Goal: Transaction & Acquisition: Purchase product/service

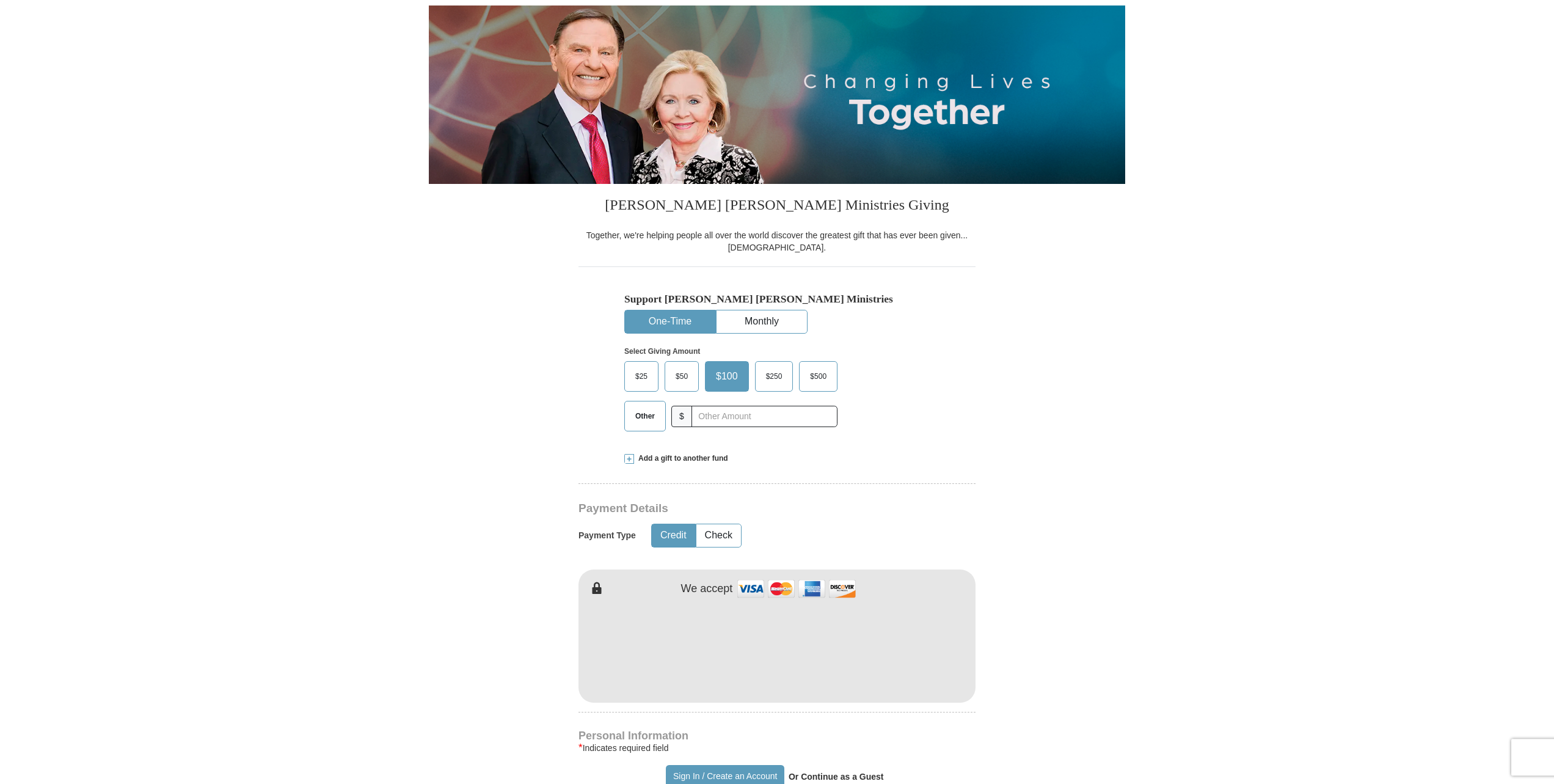
scroll to position [187, 0]
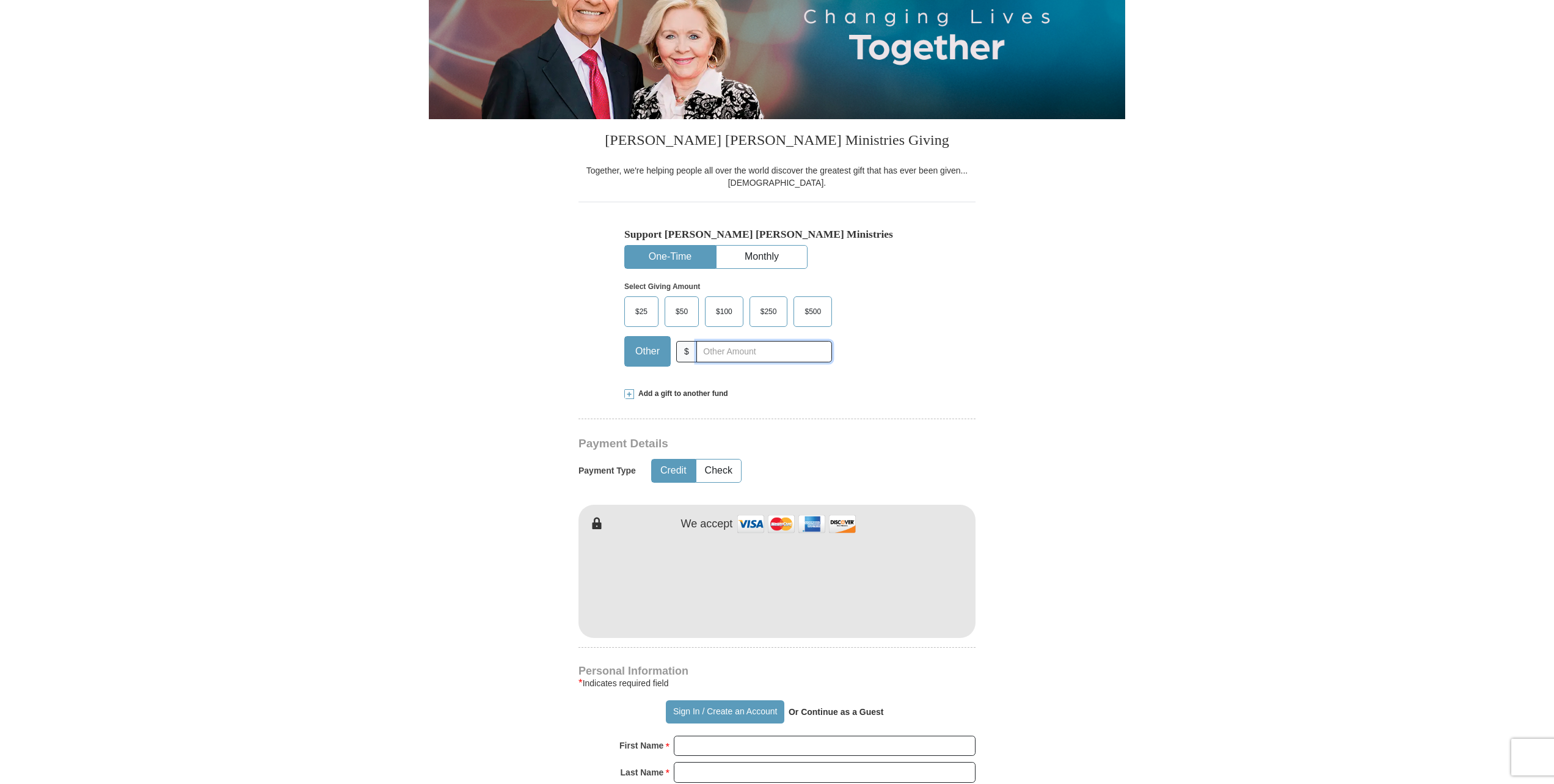
click at [709, 356] on input "text" at bounding box center [764, 352] width 136 height 21
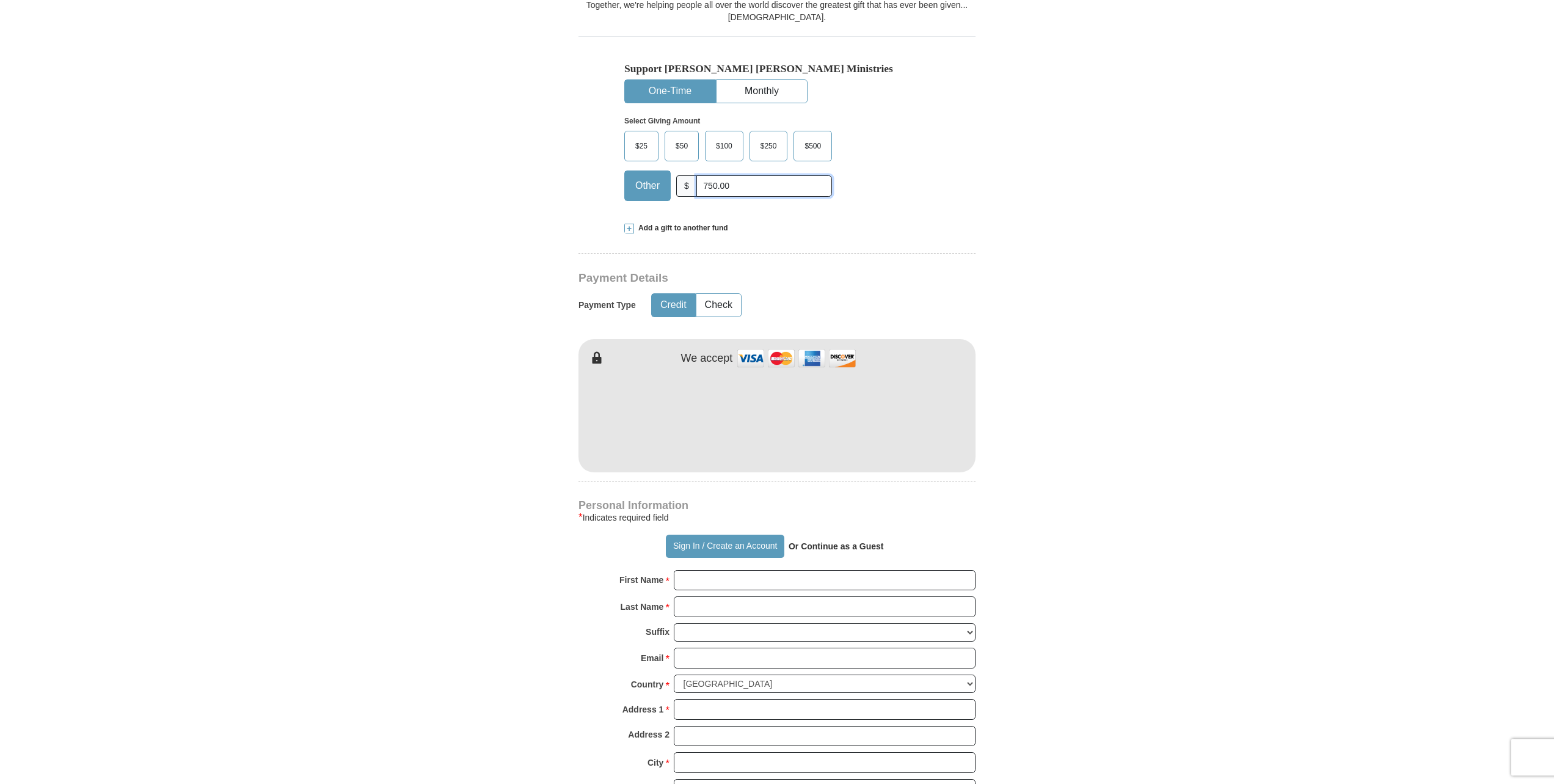
scroll to position [374, 0]
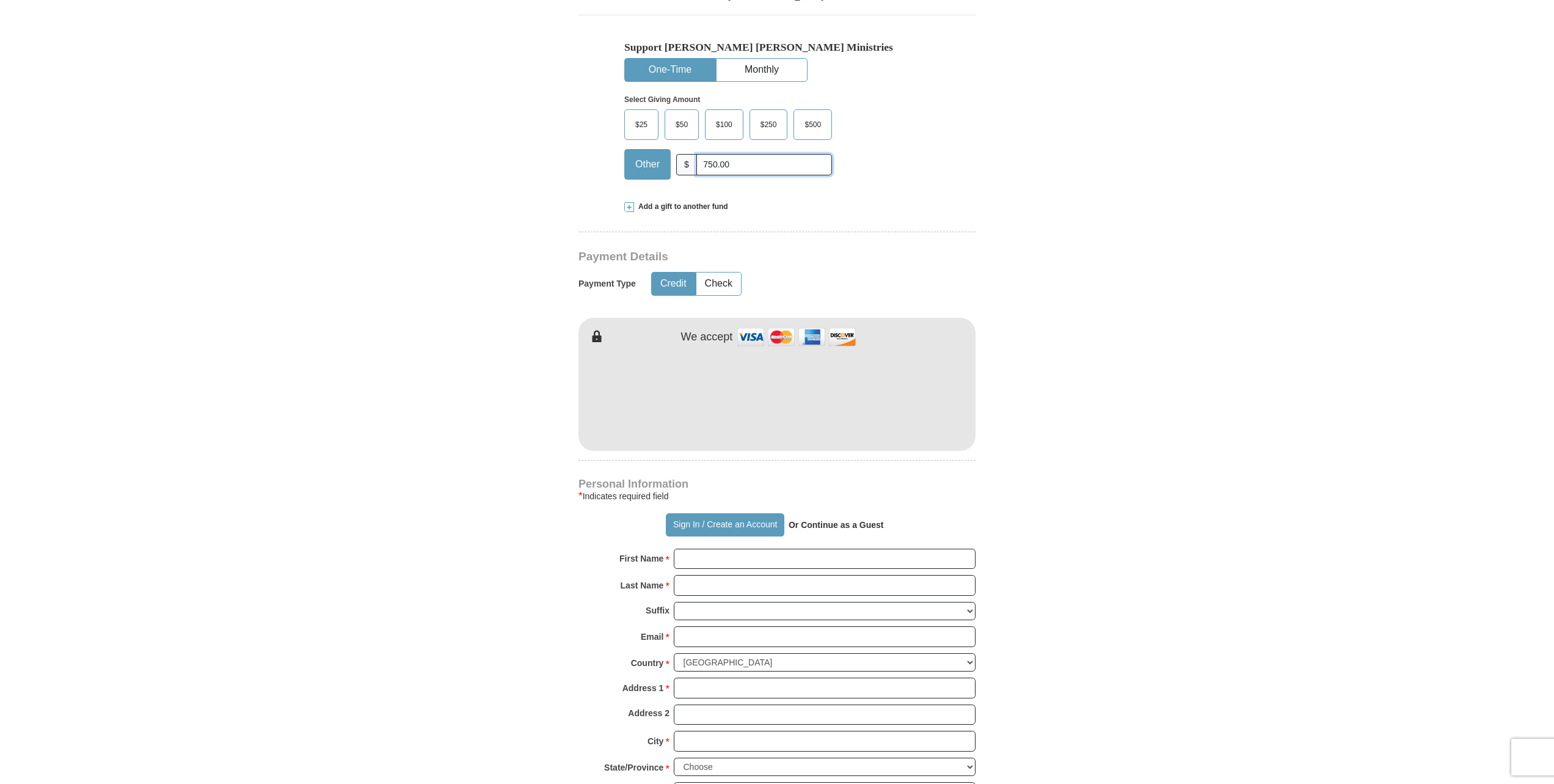
type input "750.00"
click at [708, 529] on button "Sign In / Create an Account" at bounding box center [724, 524] width 118 height 23
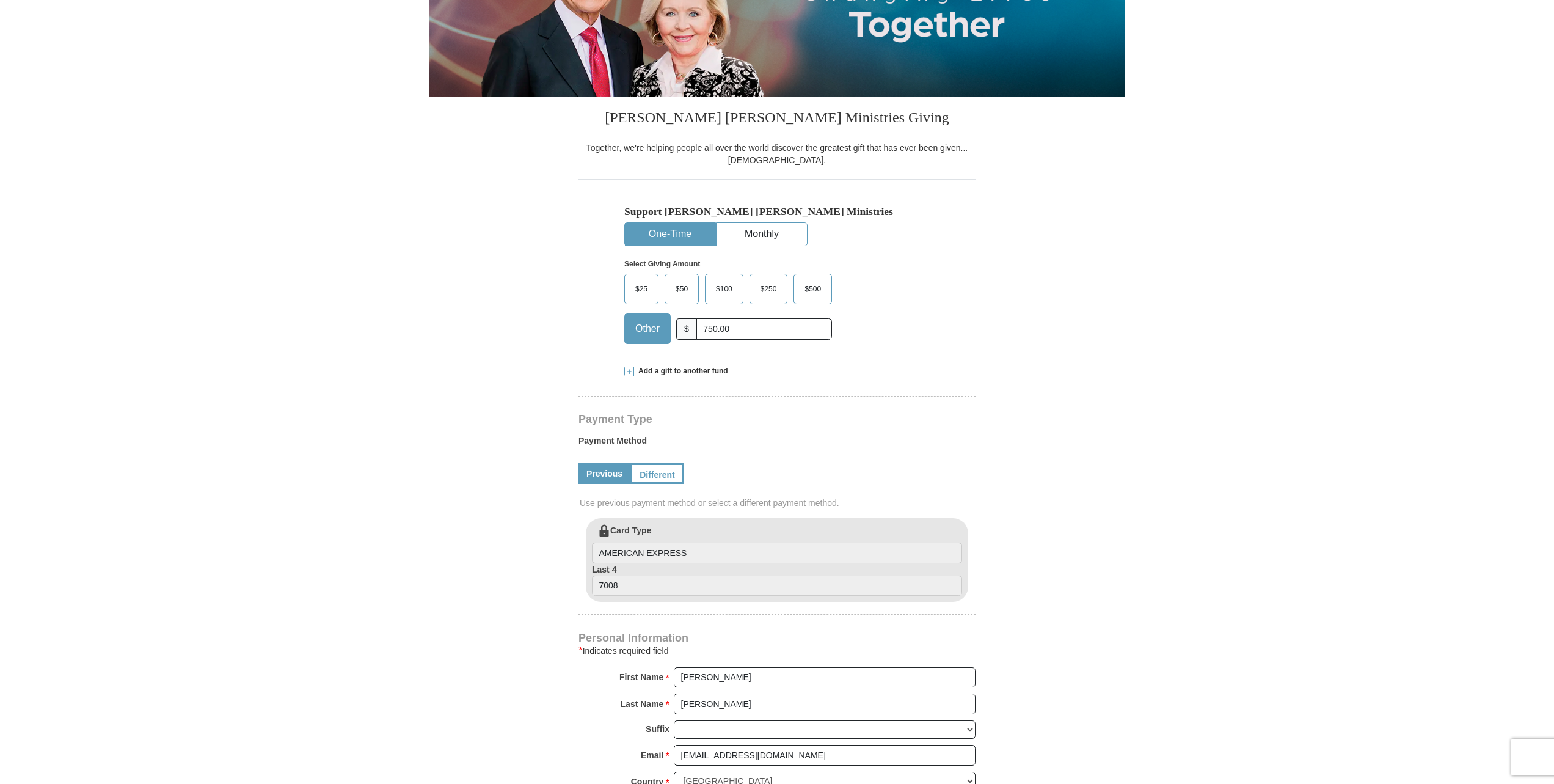
select select "TX"
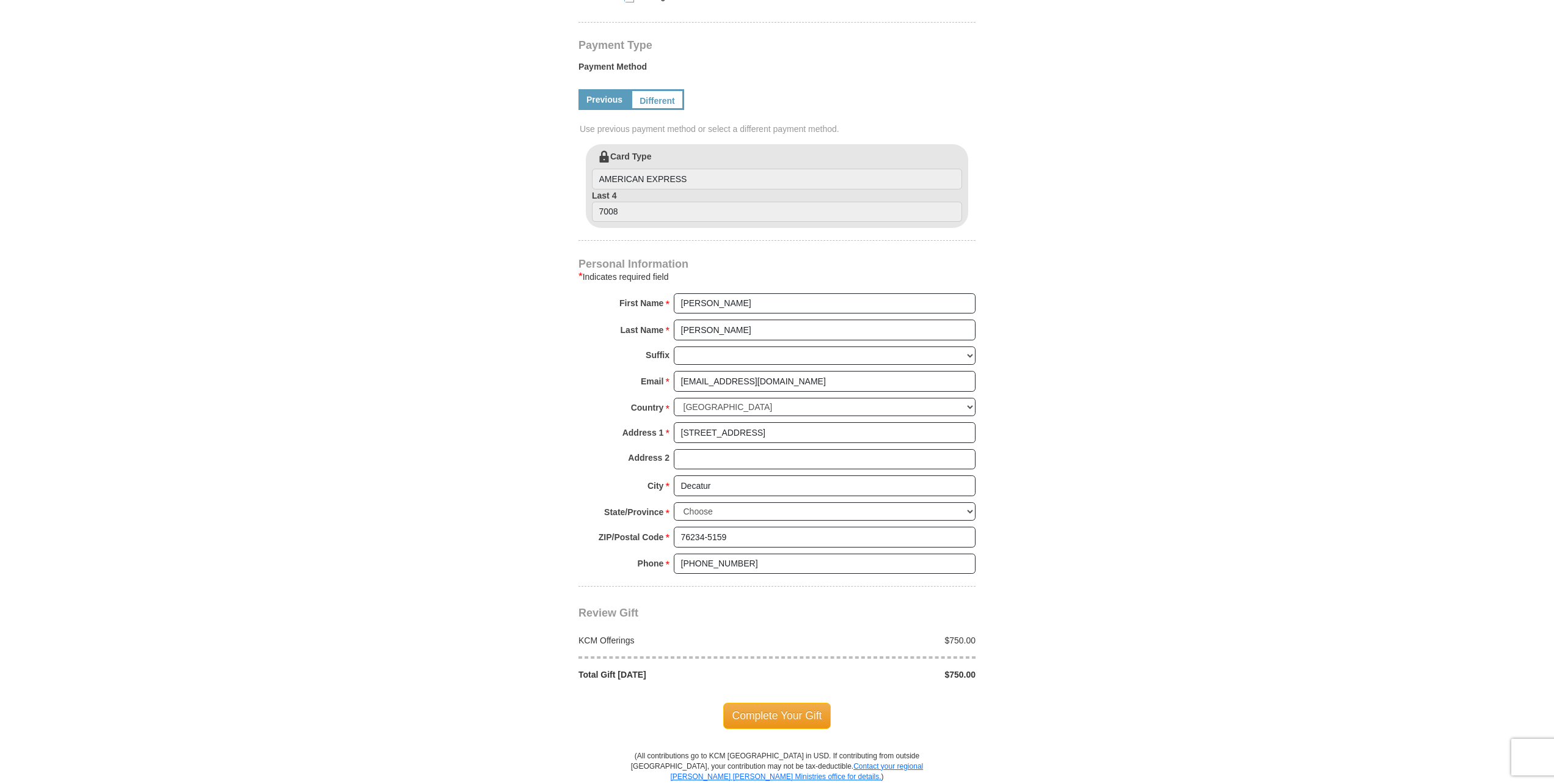
scroll to position [623, 0]
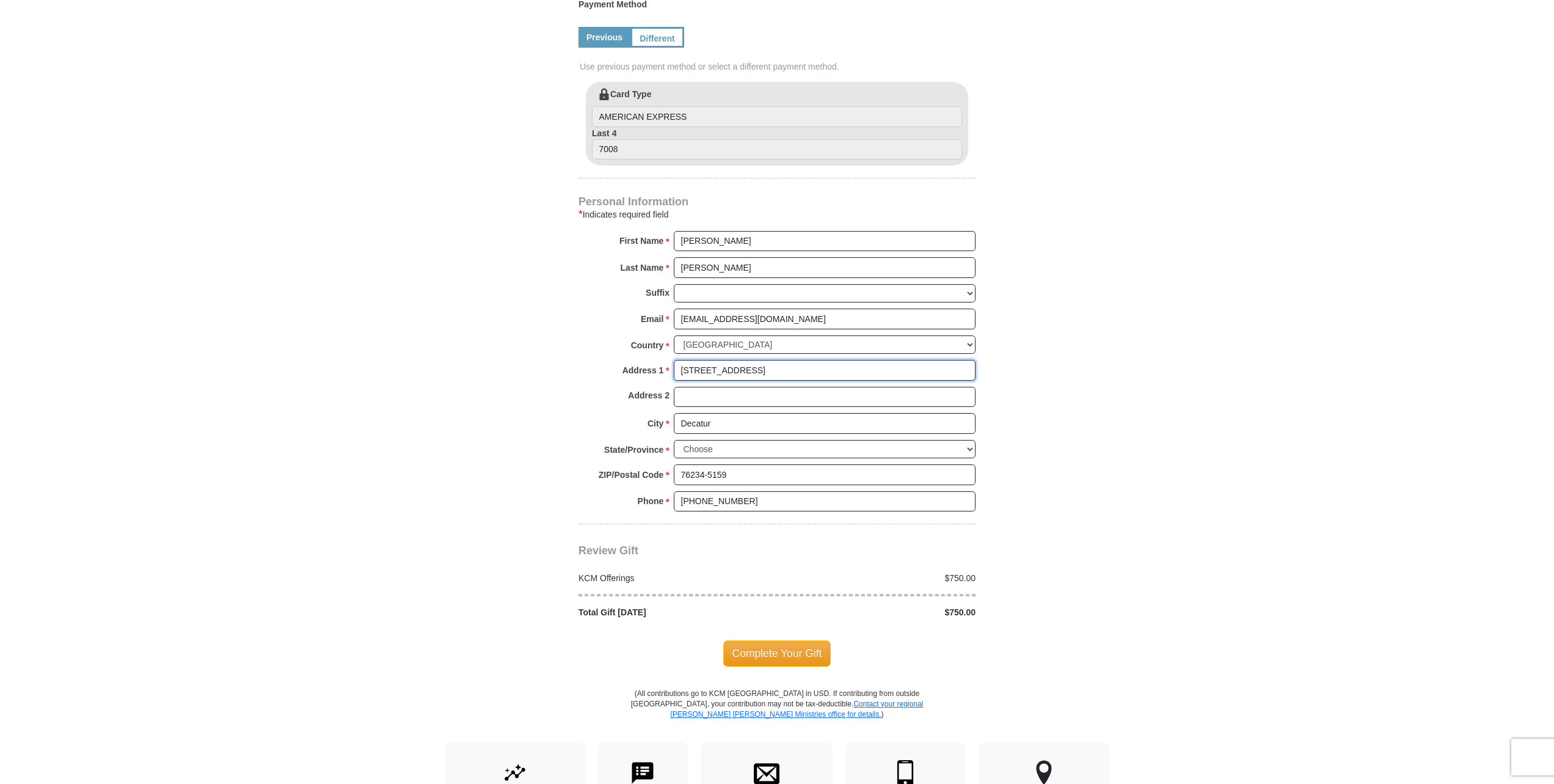
drag, startPoint x: 763, startPoint y: 345, endPoint x: 669, endPoint y: 341, distance: 94.1
drag, startPoint x: 755, startPoint y: 340, endPoint x: 669, endPoint y: 342, distance: 86.0
click at [674, 360] on input "245 Highland Dr" at bounding box center [824, 370] width 302 height 21
type input "PO BOX 720331"
drag, startPoint x: 708, startPoint y: 393, endPoint x: 634, endPoint y: 393, distance: 74.0
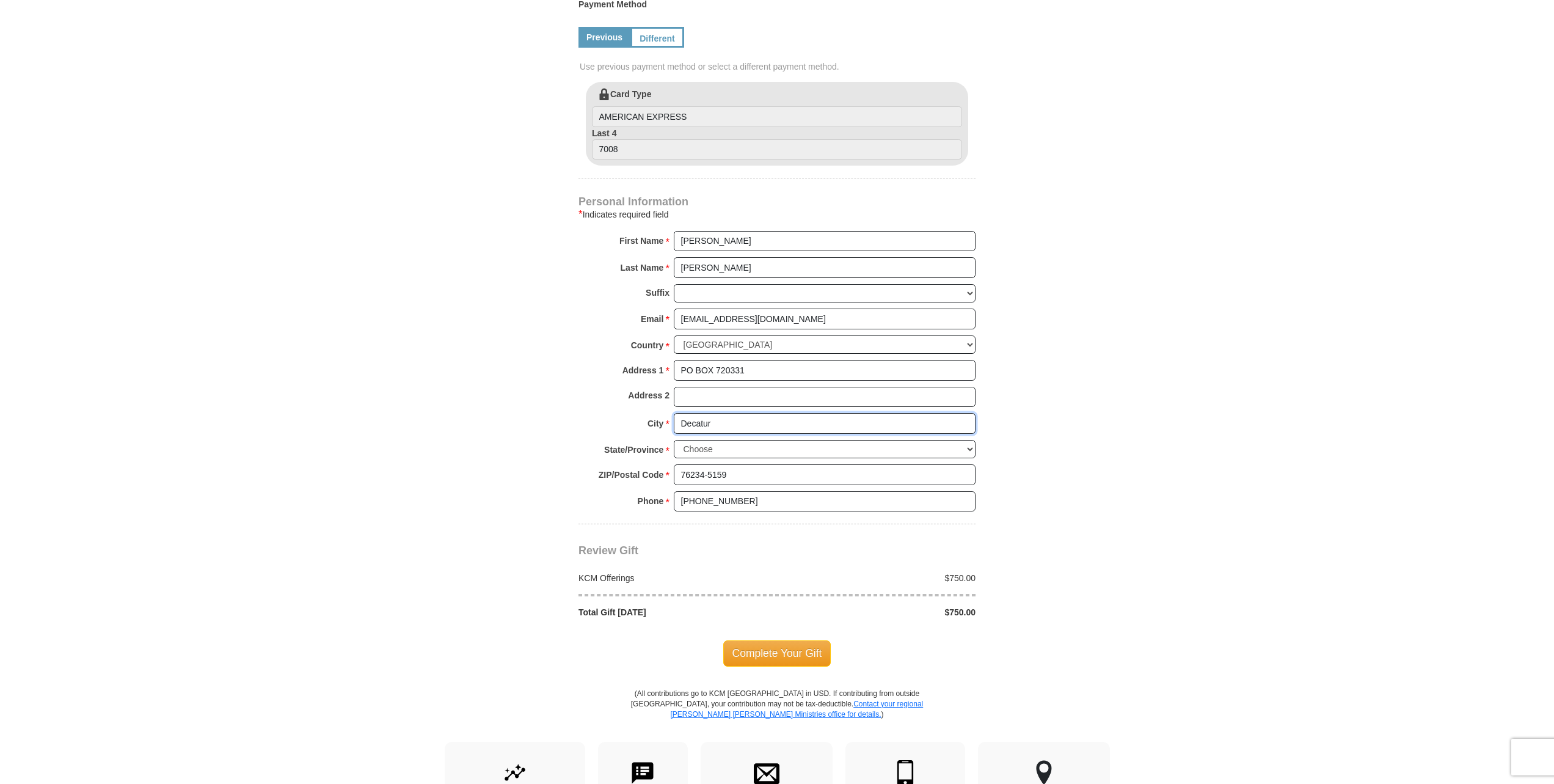
click at [674, 413] on input "Decatur" at bounding box center [824, 423] width 302 height 21
type input "OKC"
select select "OK"
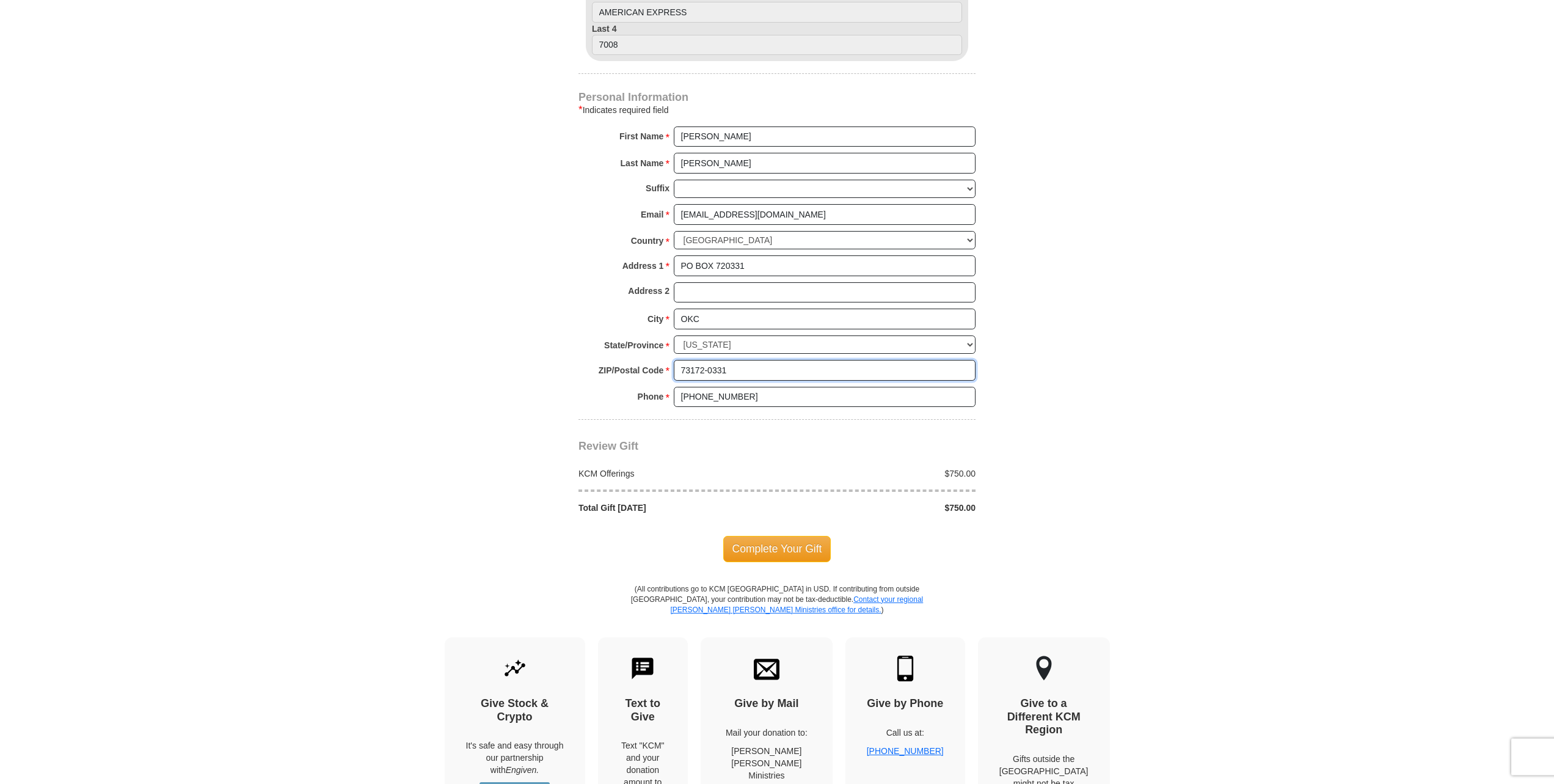
scroll to position [748, 0]
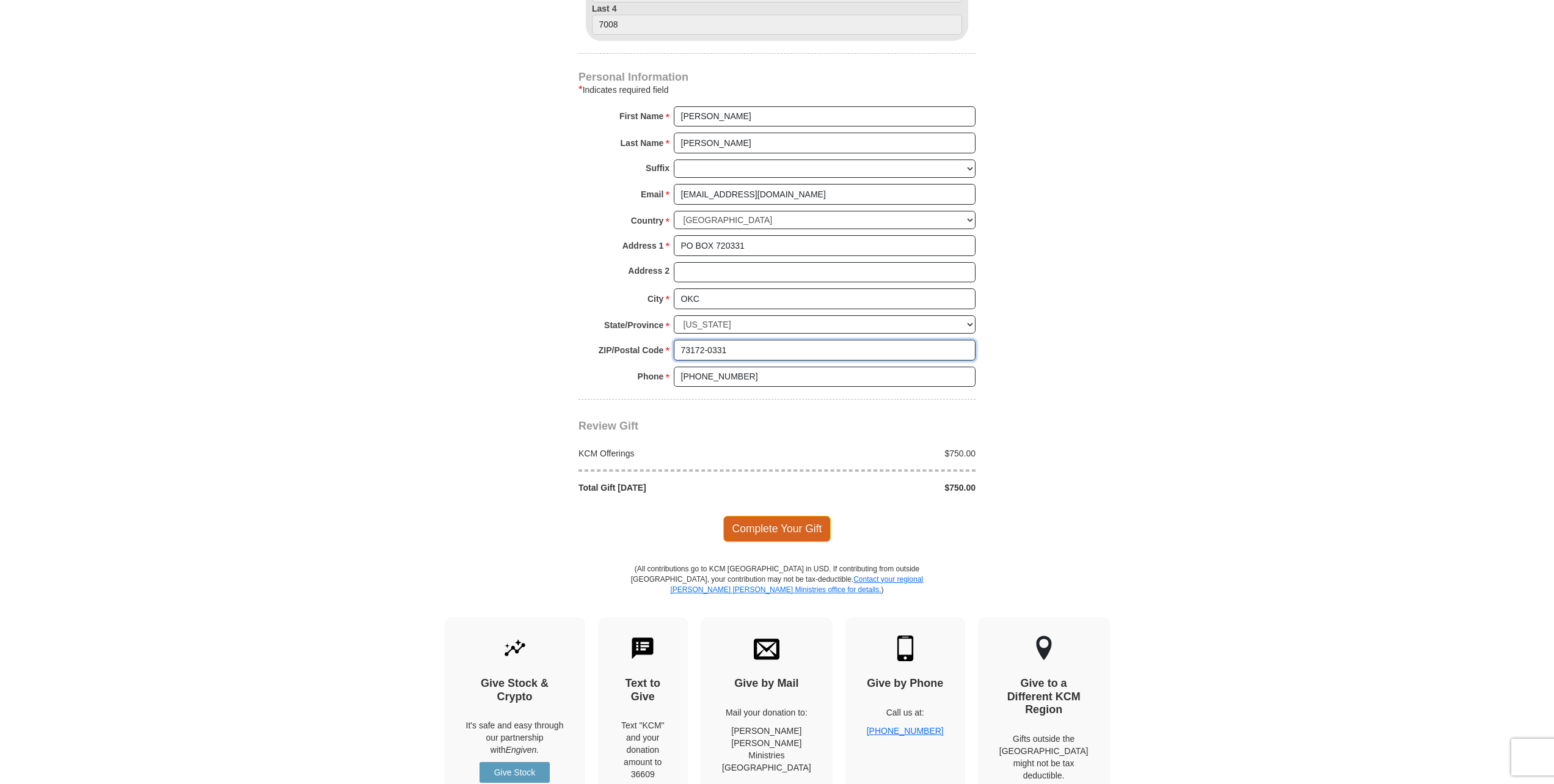
type input "73172-0331"
click at [804, 516] on span "Complete Your Gift" at bounding box center [777, 528] width 108 height 25
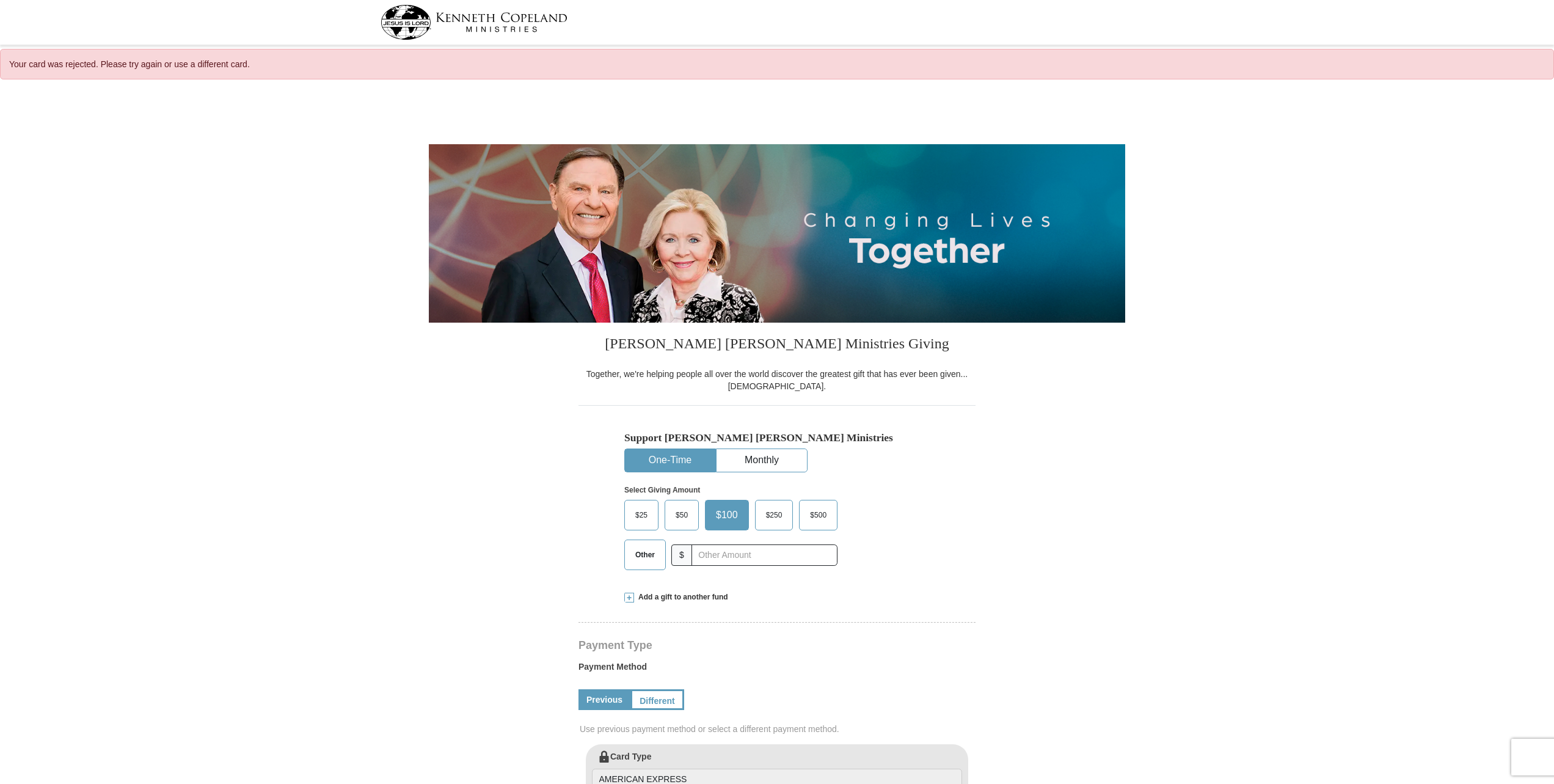
select select "OK"
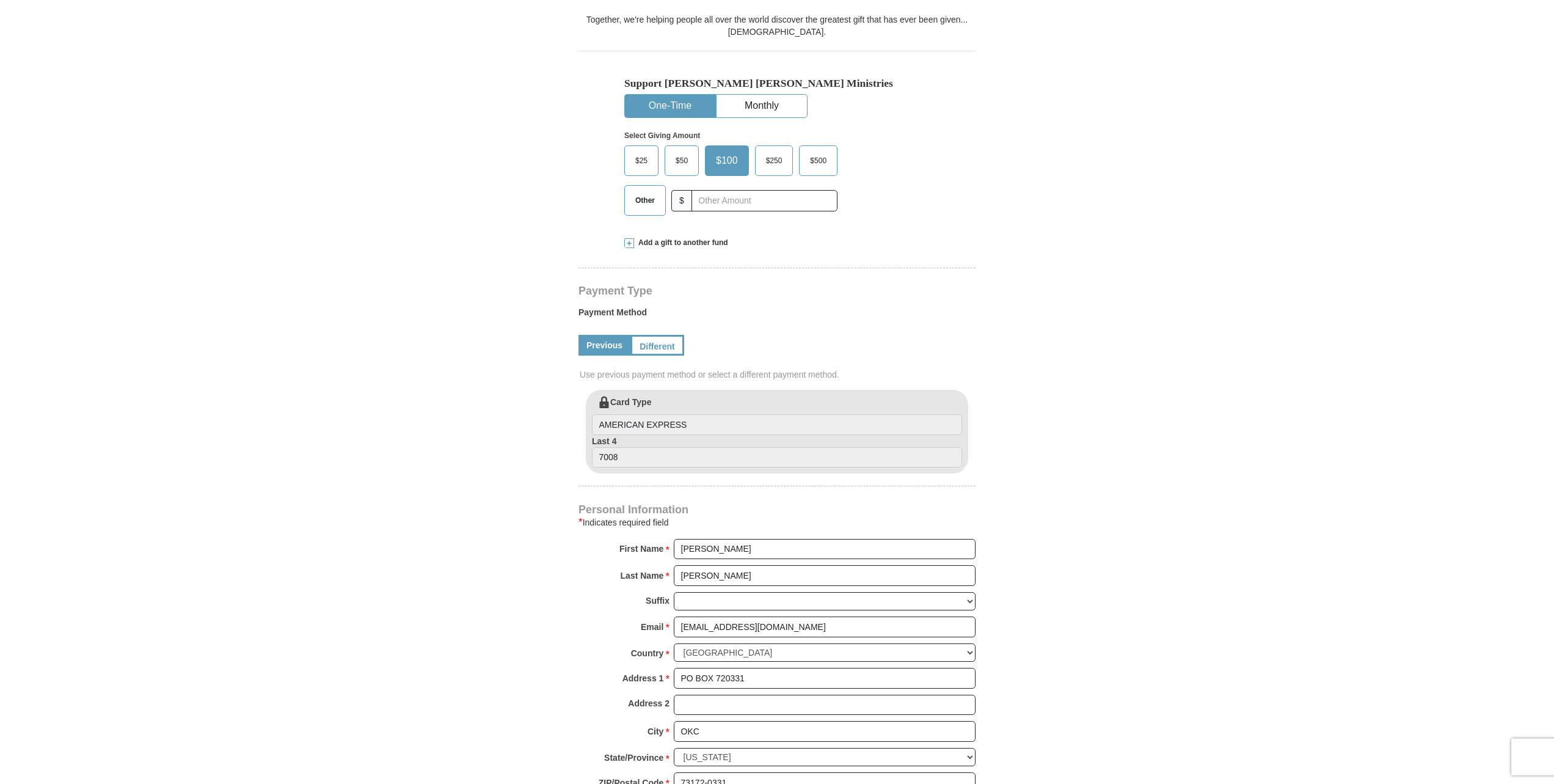
scroll to position [374, 0]
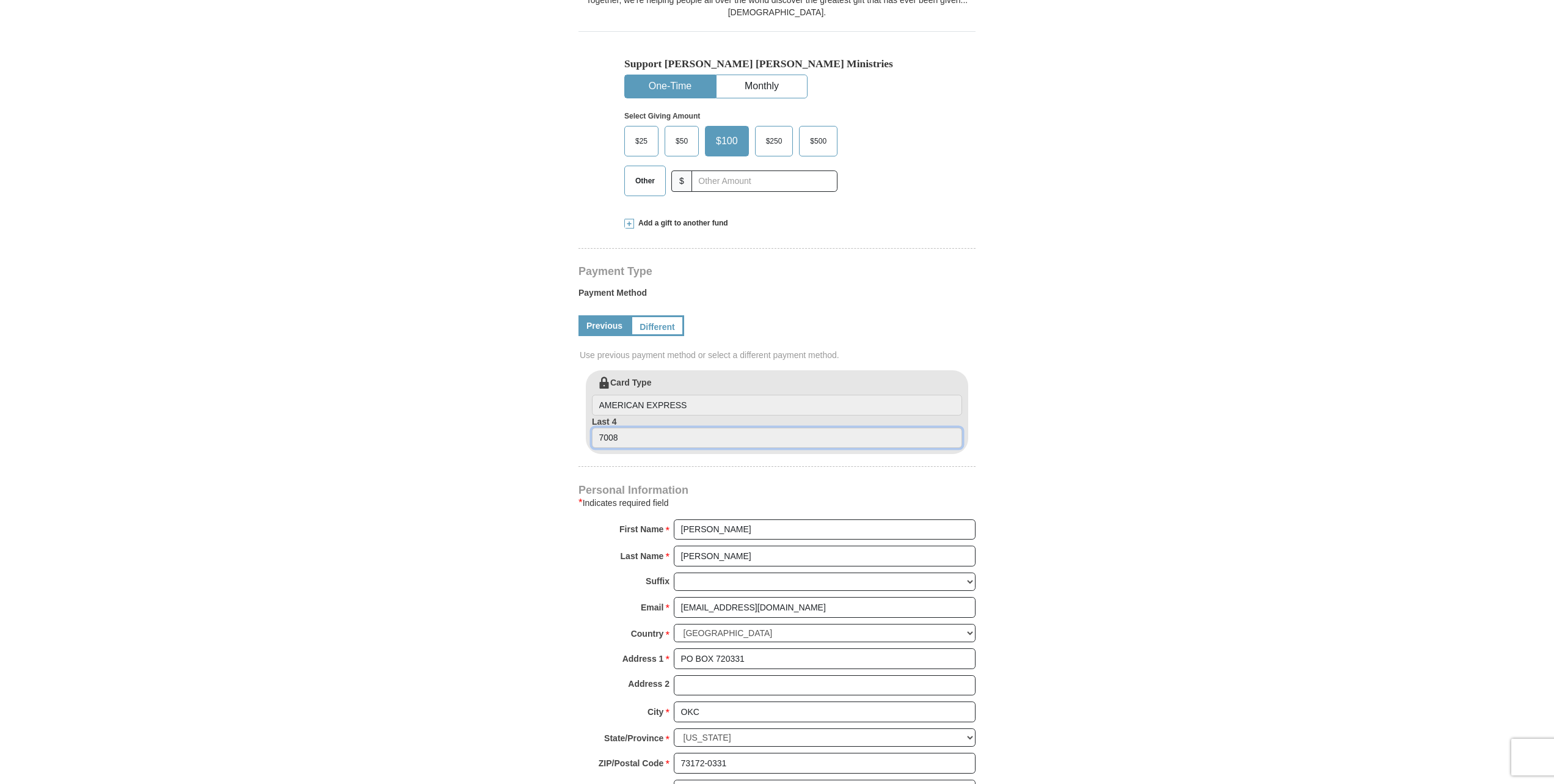
click at [638, 427] on input "7008" at bounding box center [777, 437] width 370 height 21
click at [658, 395] on input "AMERICAN EXPRESS" at bounding box center [777, 405] width 370 height 21
click at [678, 315] on link "Different" at bounding box center [656, 325] width 52 height 21
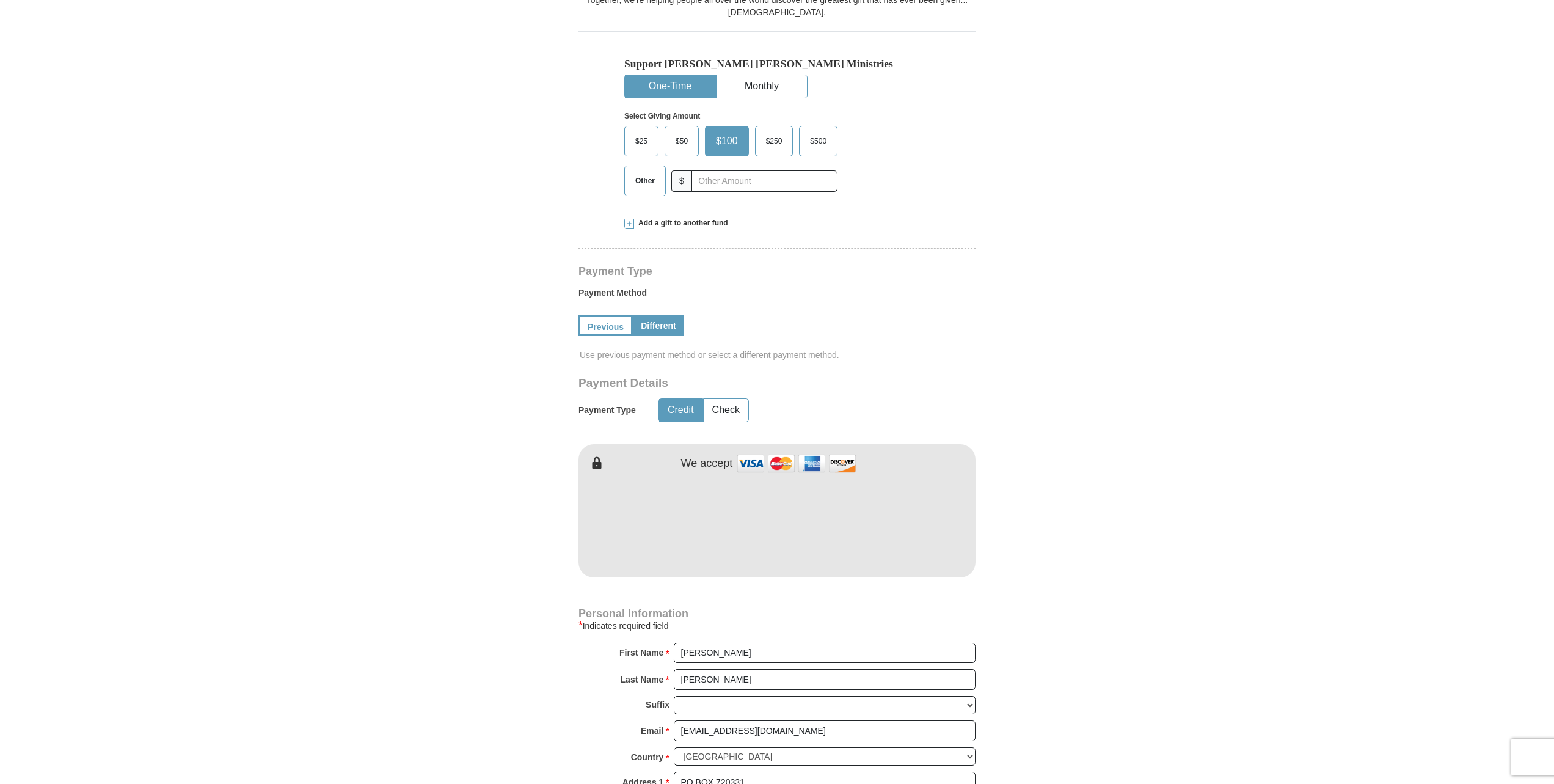
click at [645, 178] on span "Other" at bounding box center [645, 181] width 31 height 18
click at [0, 0] on input "Other" at bounding box center [0, 0] width 0 height 0
type input "750.00"
click at [674, 84] on button "One-Time" at bounding box center [670, 86] width 90 height 23
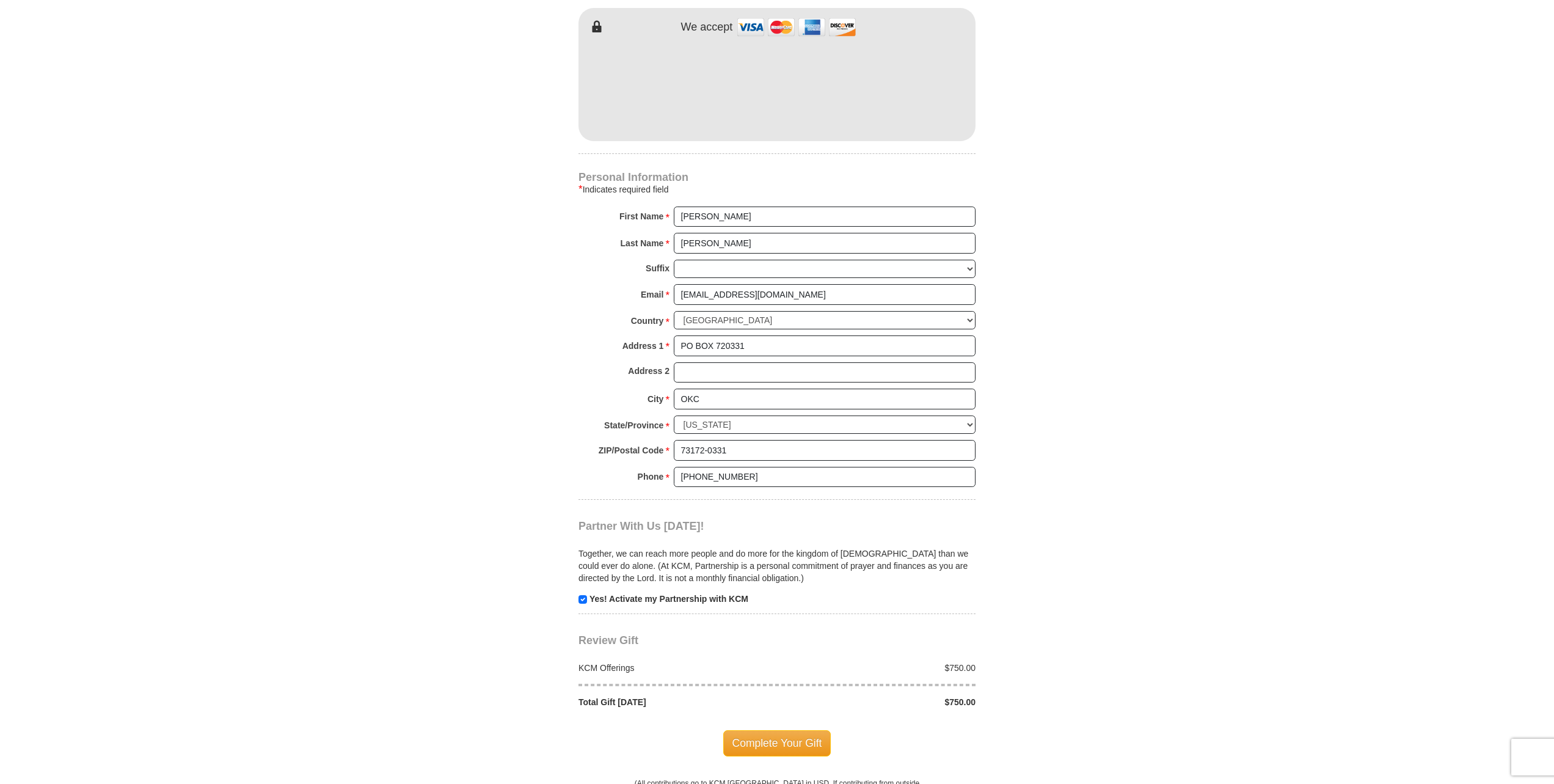
scroll to position [997, 0]
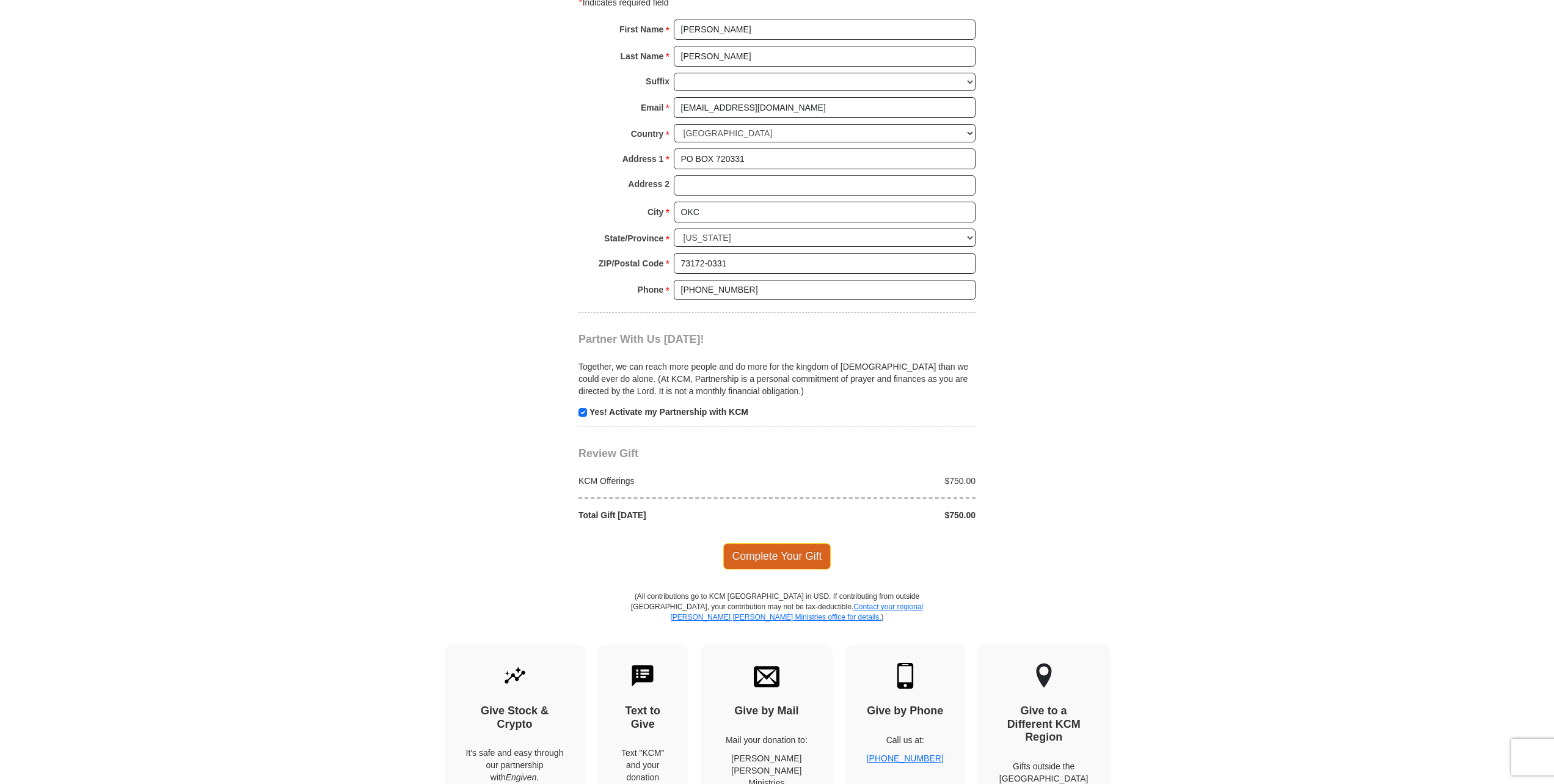
click at [802, 543] on span "Complete Your Gift" at bounding box center [777, 556] width 108 height 25
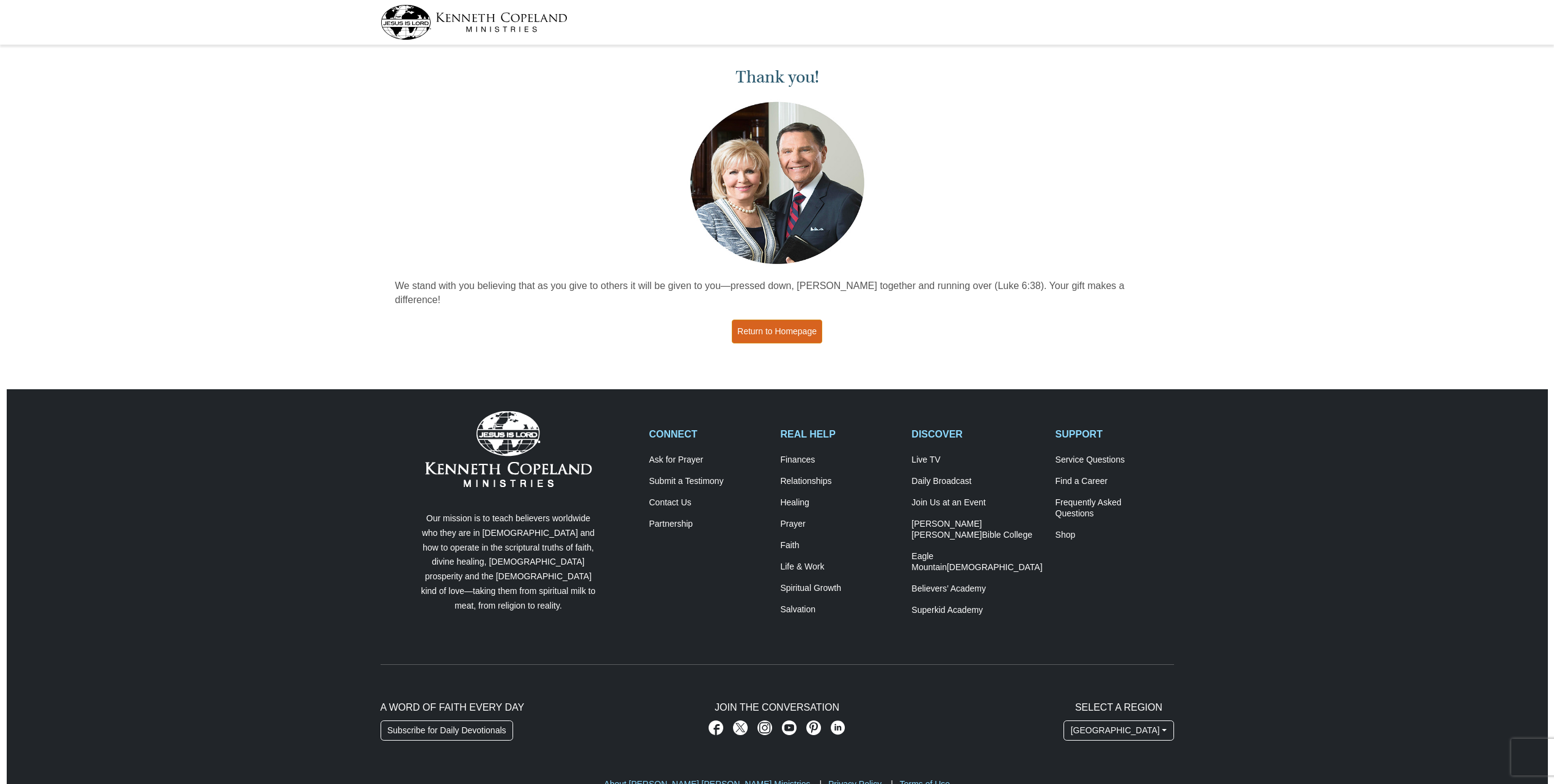
click at [775, 320] on link "Return to Homepage" at bounding box center [777, 332] width 90 height 24
